Goal: Navigation & Orientation: Find specific page/section

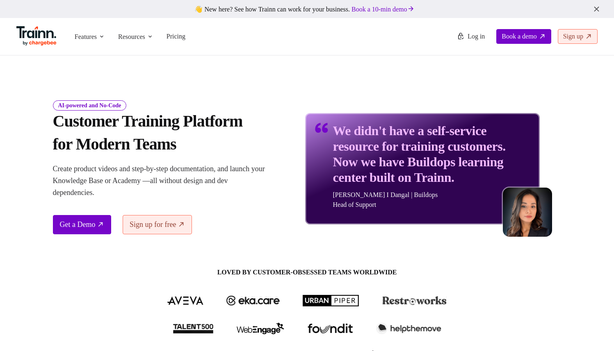
scroll to position [10, 0]
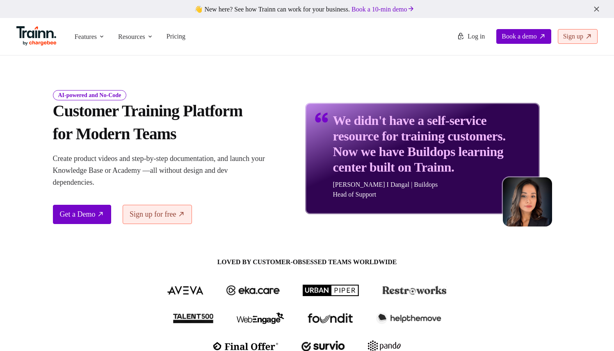
click at [80, 114] on h1 "Customer Training Platform for Modern Teams" at bounding box center [161, 123] width 217 height 46
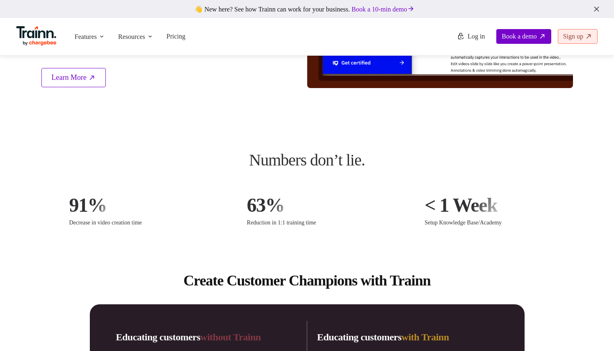
scroll to position [1099, 0]
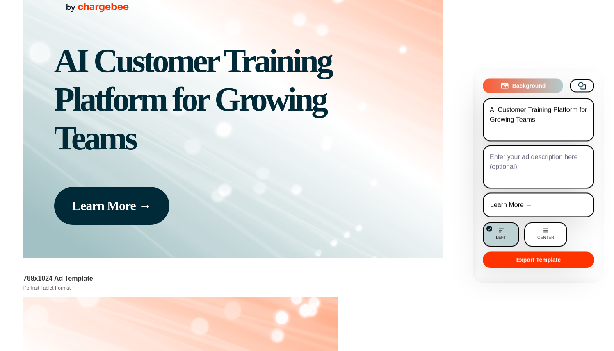
scroll to position [1385, 0]
